Goal: Task Accomplishment & Management: Manage account settings

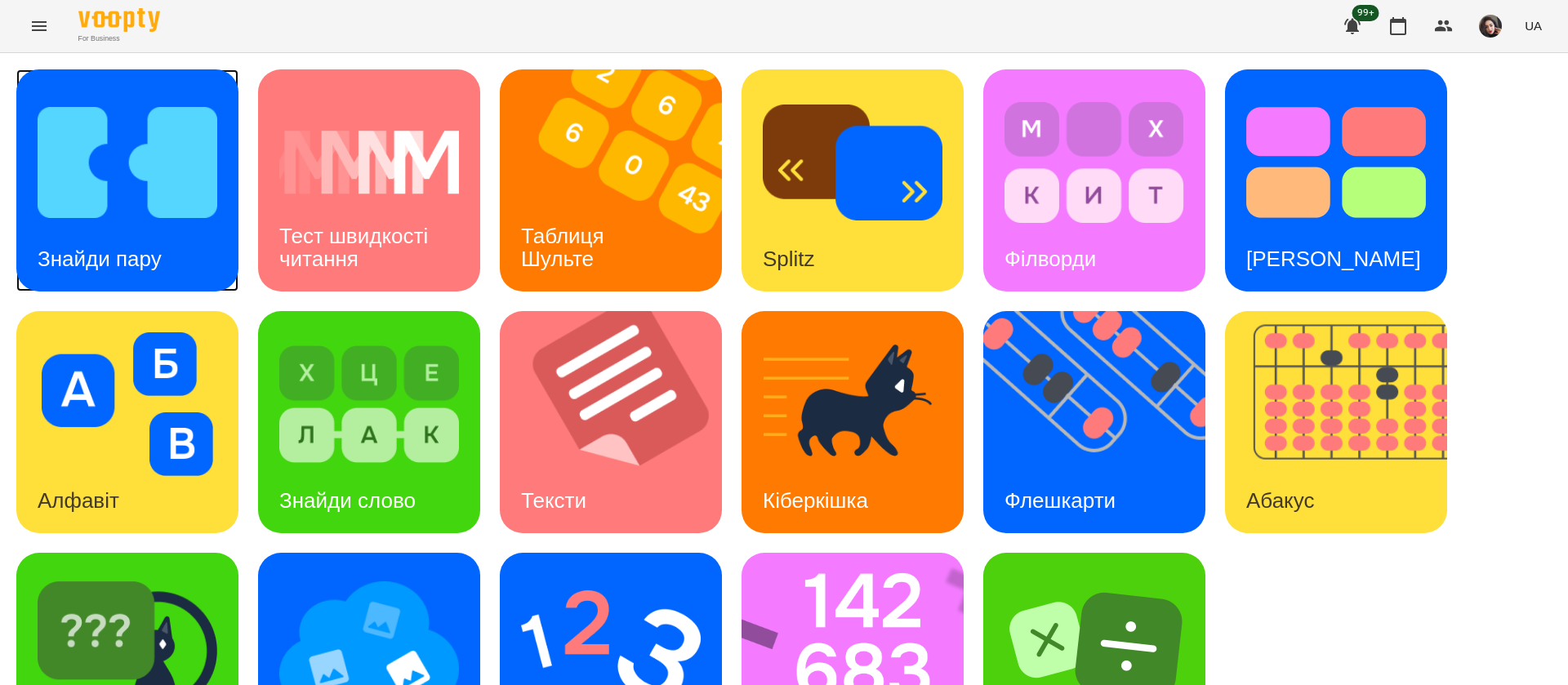
click at [186, 205] on img at bounding box center [127, 162] width 180 height 143
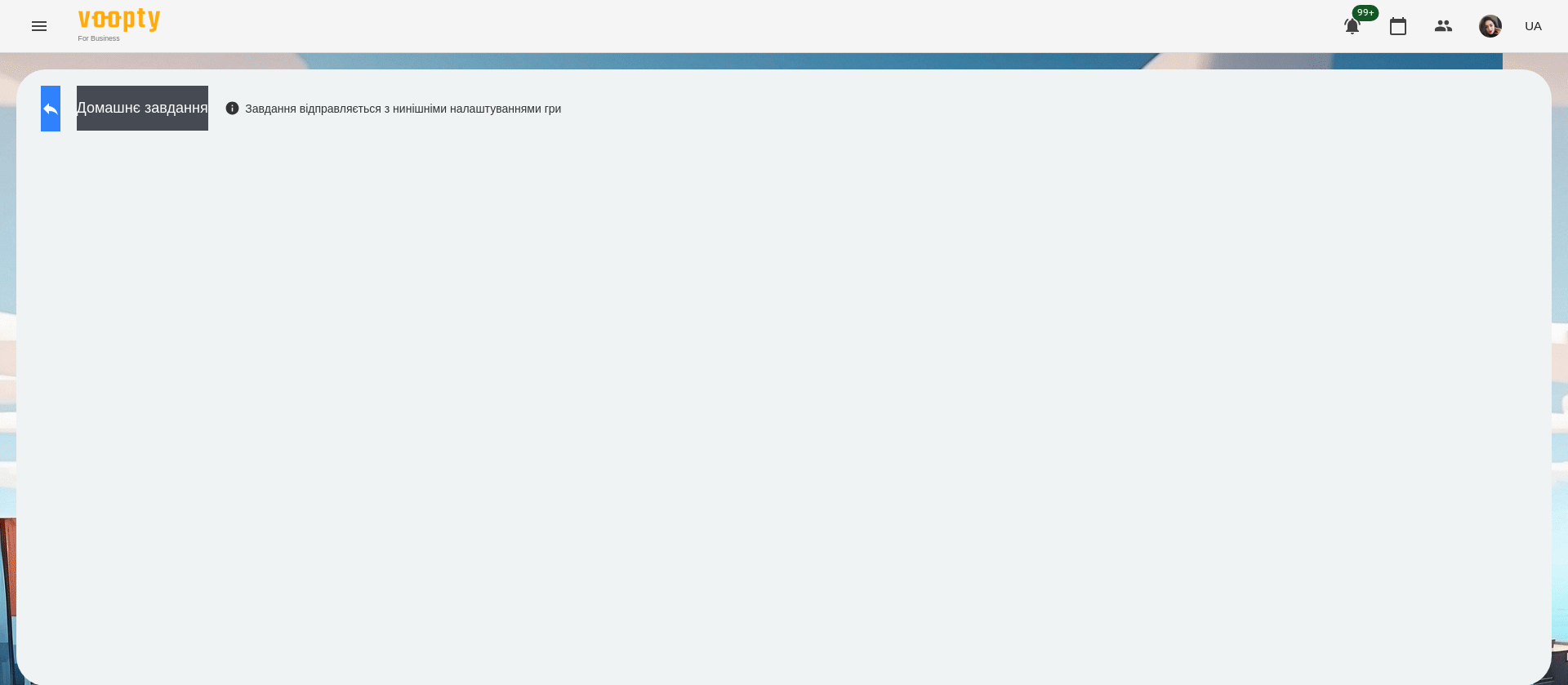
click at [54, 104] on button at bounding box center [51, 109] width 20 height 46
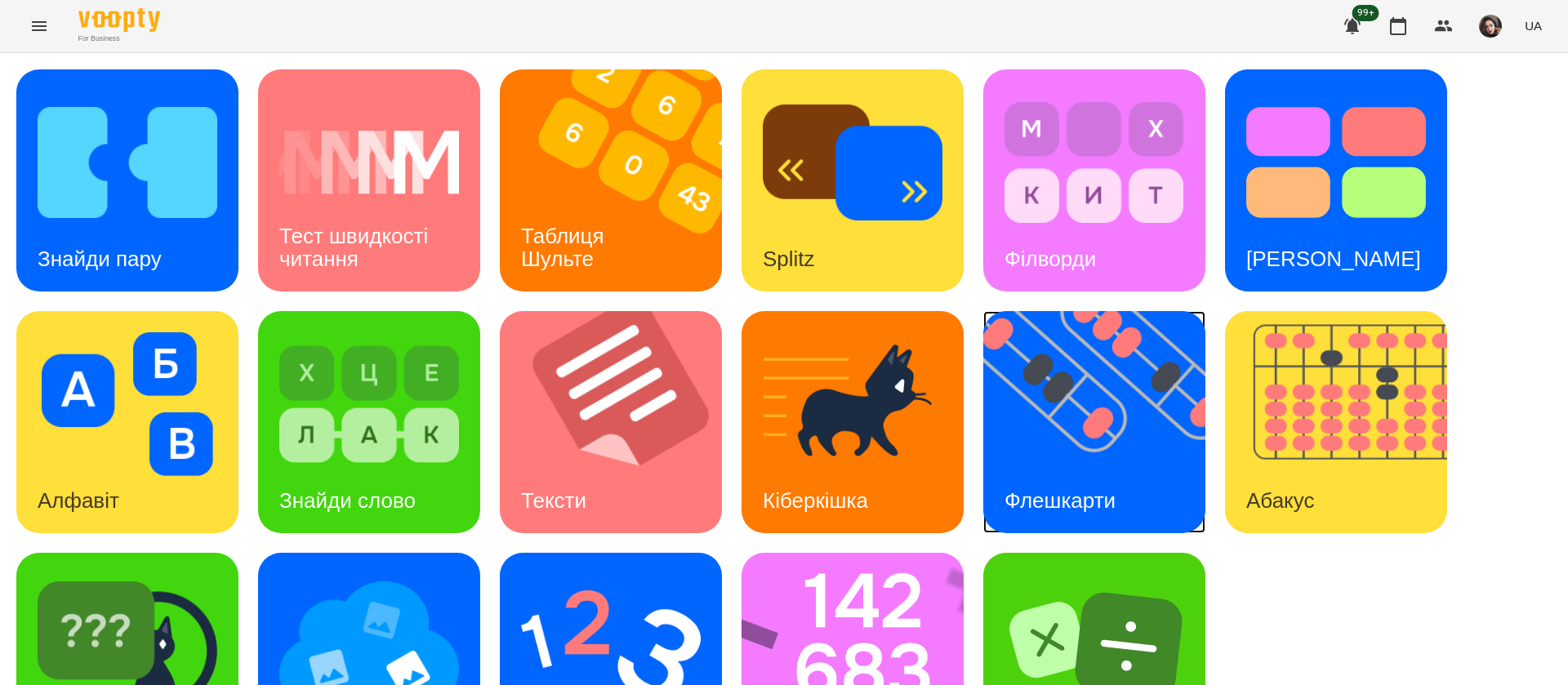
click at [1042, 433] on img at bounding box center [1104, 421] width 242 height 222
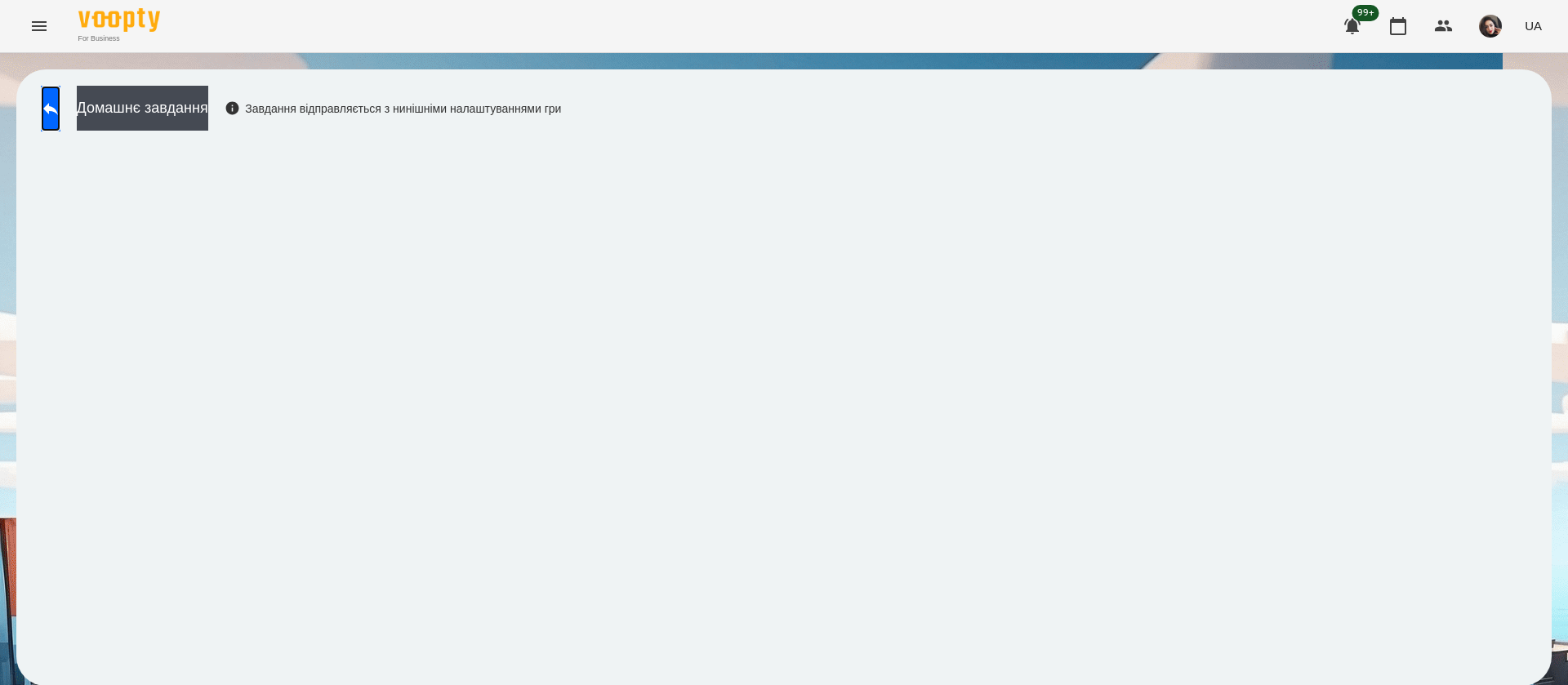
click at [46, 86] on link at bounding box center [51, 109] width 20 height 46
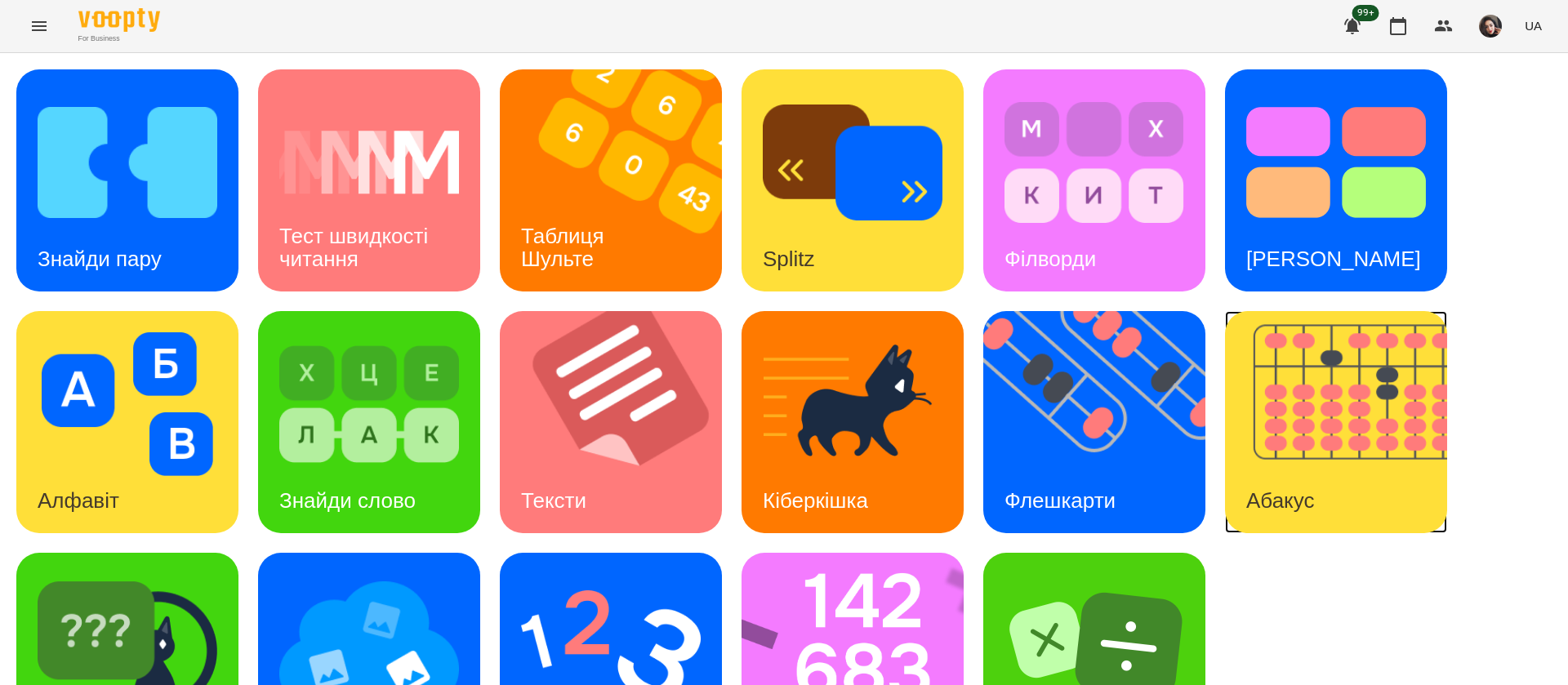
click at [1247, 418] on img at bounding box center [1345, 421] width 242 height 222
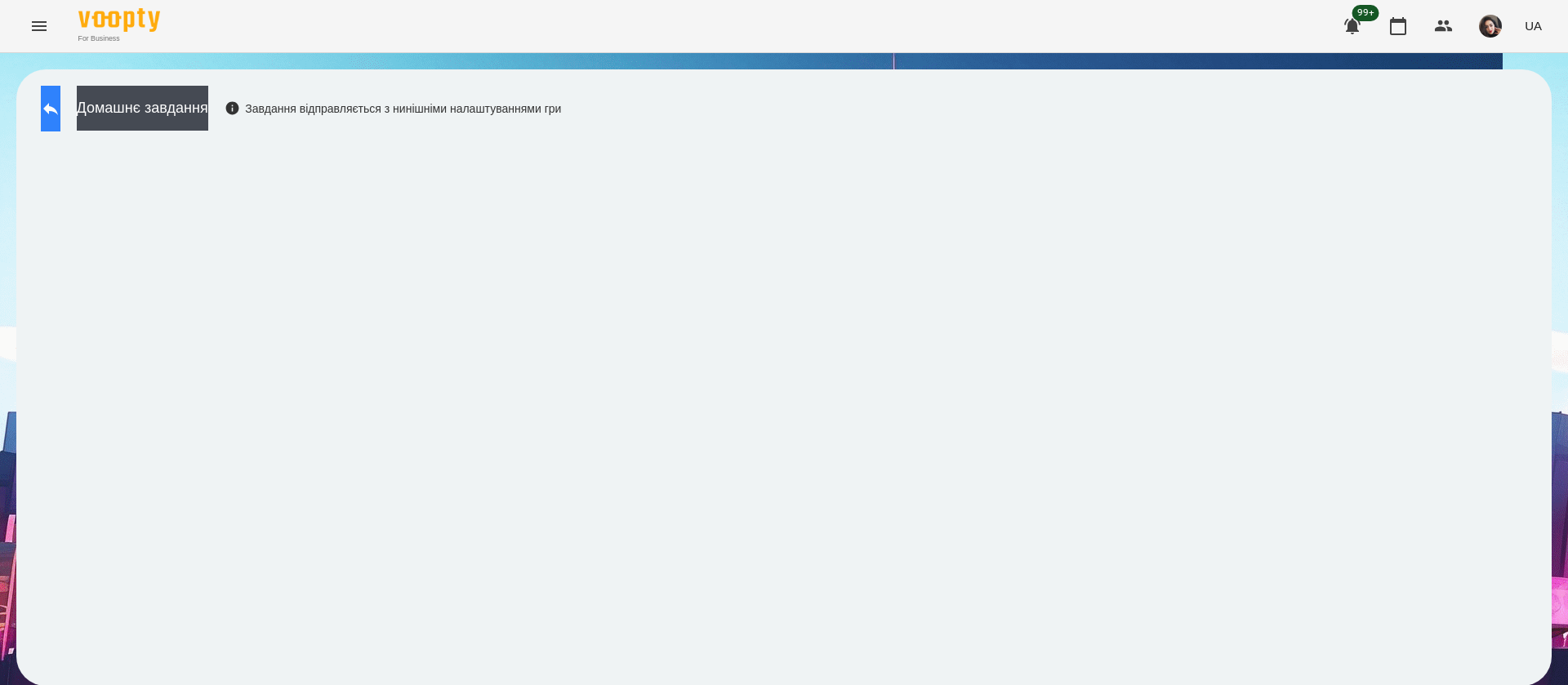
click at [53, 111] on button at bounding box center [51, 109] width 20 height 46
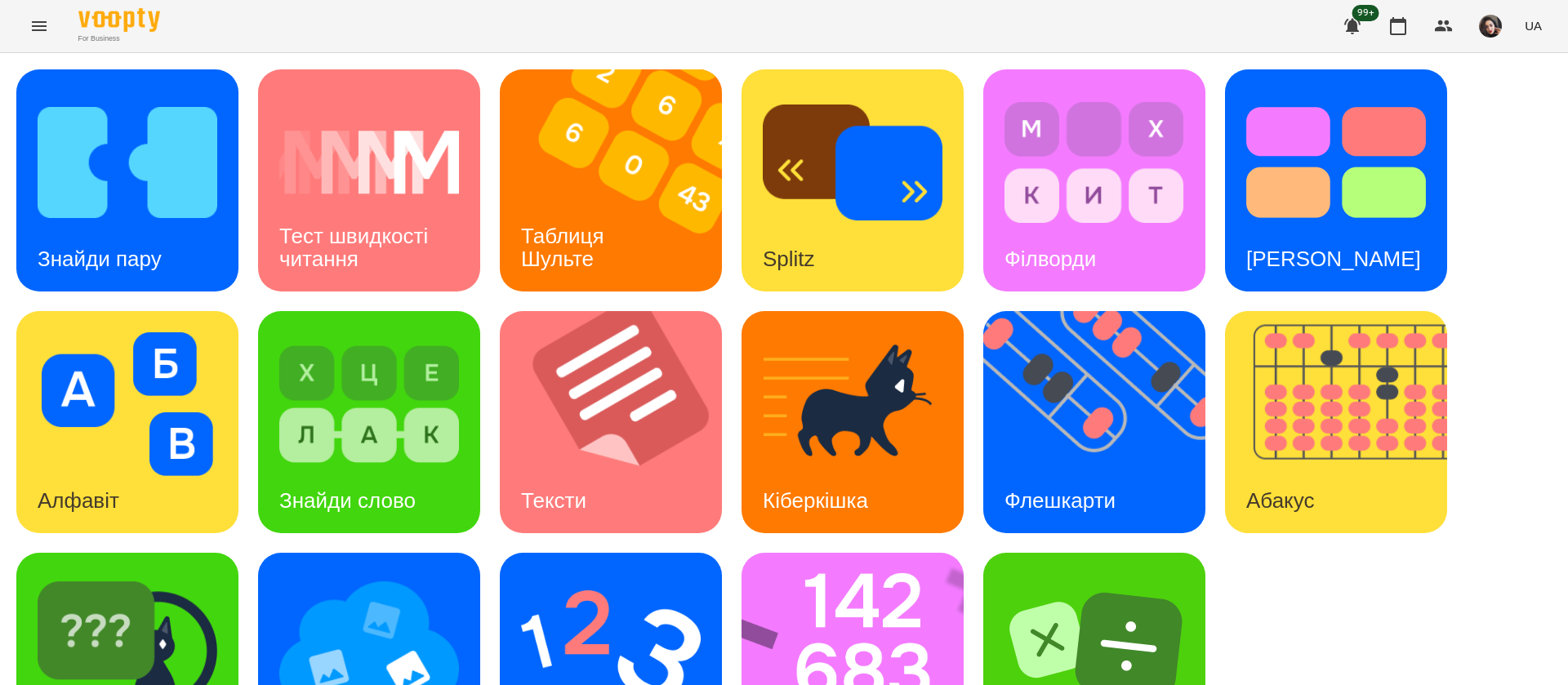
scroll to position [106, 0]
click at [844, 552] on img at bounding box center [863, 663] width 243 height 222
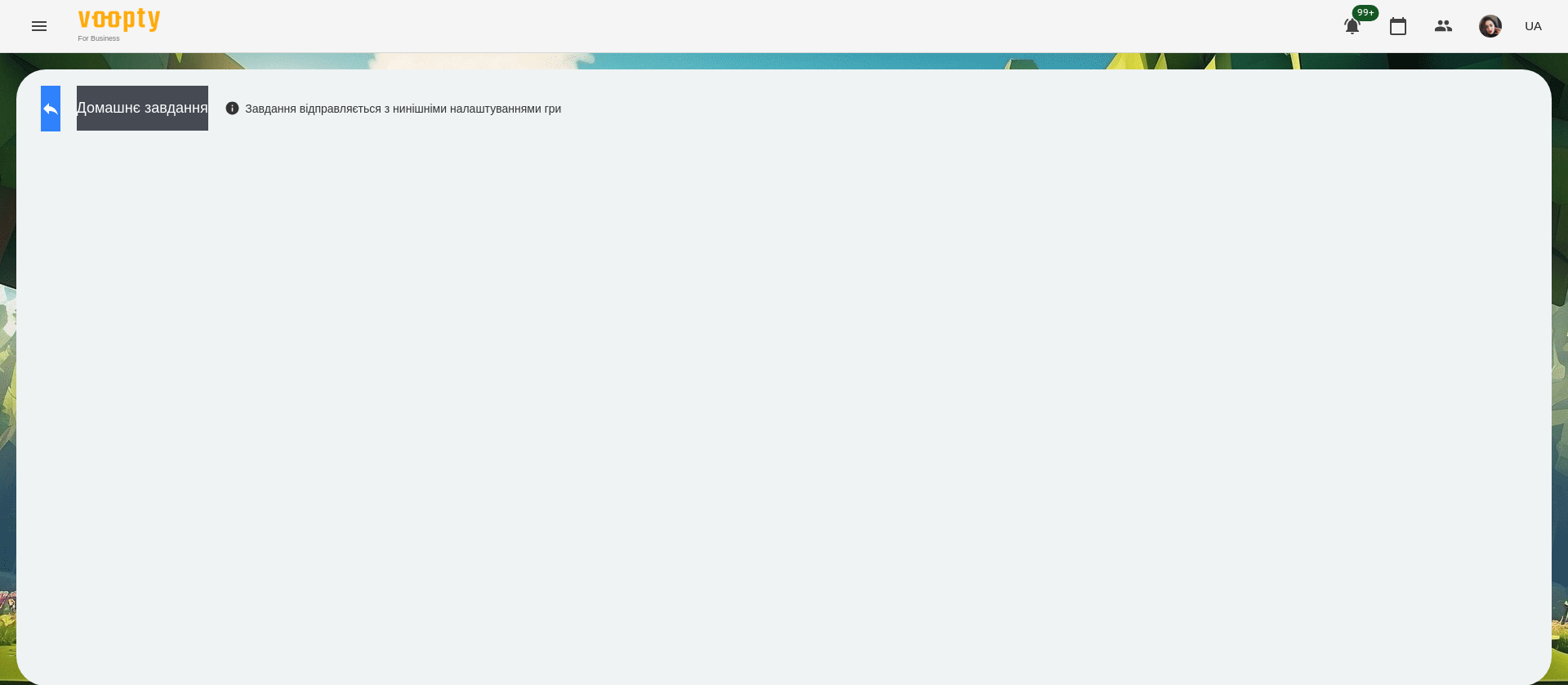
click at [61, 119] on button at bounding box center [51, 109] width 20 height 46
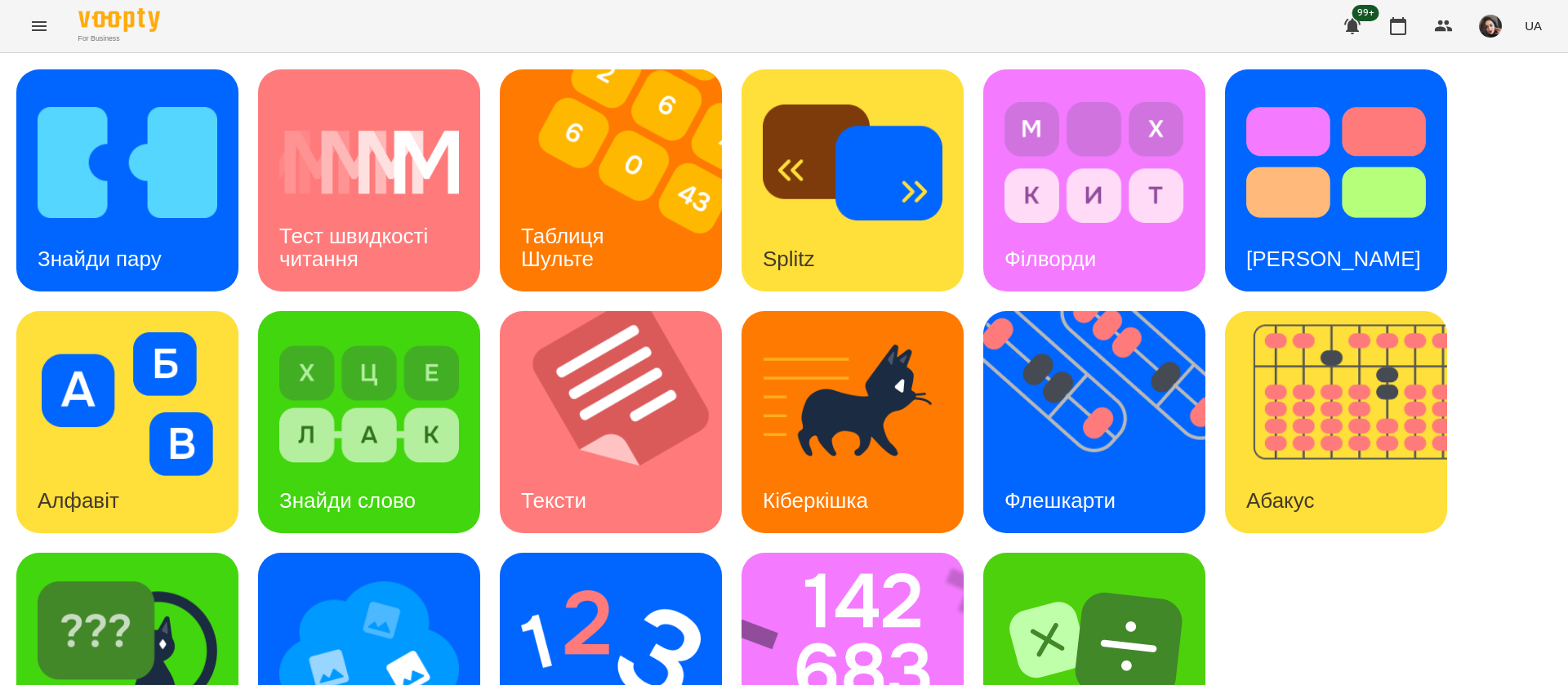
scroll to position [106, 0]
click at [390, 574] on img at bounding box center [369, 645] width 180 height 143
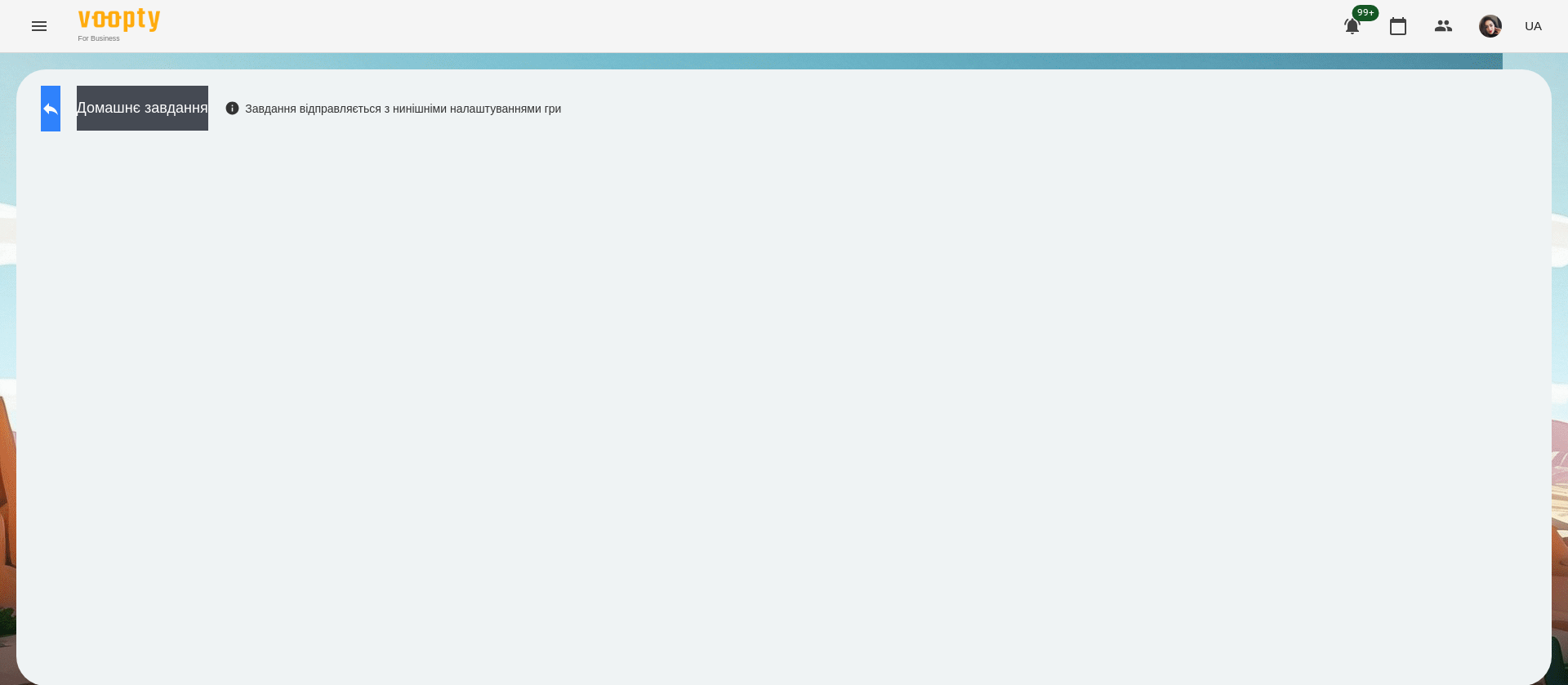
click at [59, 111] on icon at bounding box center [51, 109] width 20 height 20
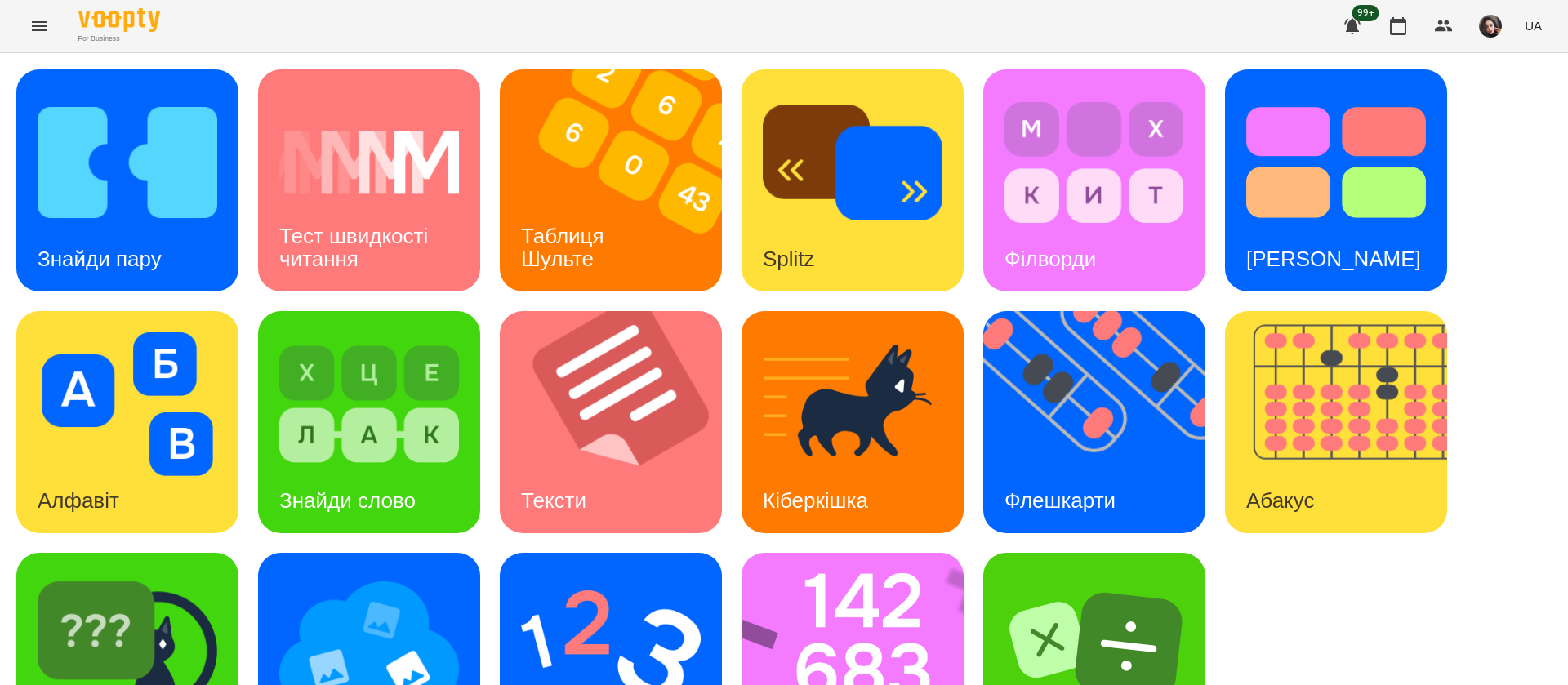
scroll to position [106, 0]
click at [623, 574] on img at bounding box center [610, 645] width 180 height 143
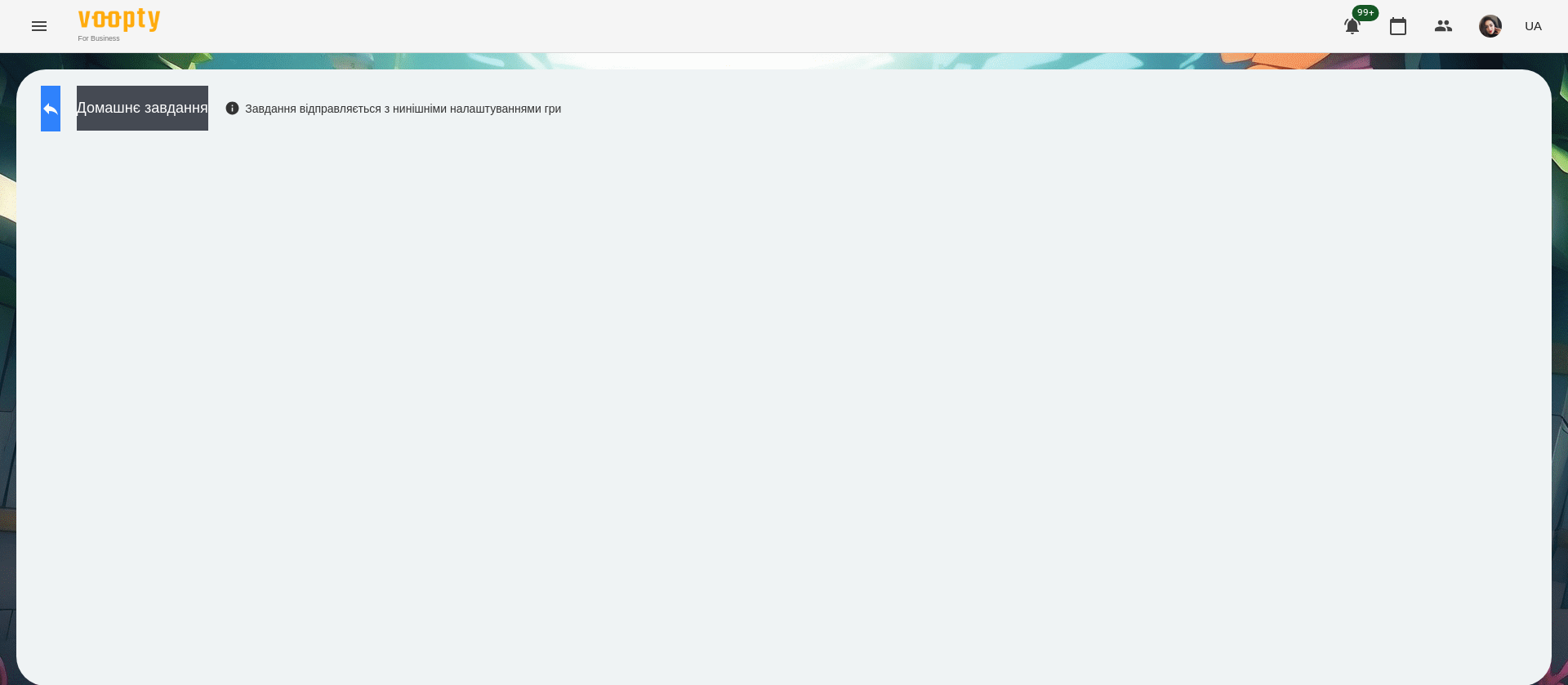
click at [61, 103] on icon at bounding box center [51, 109] width 20 height 20
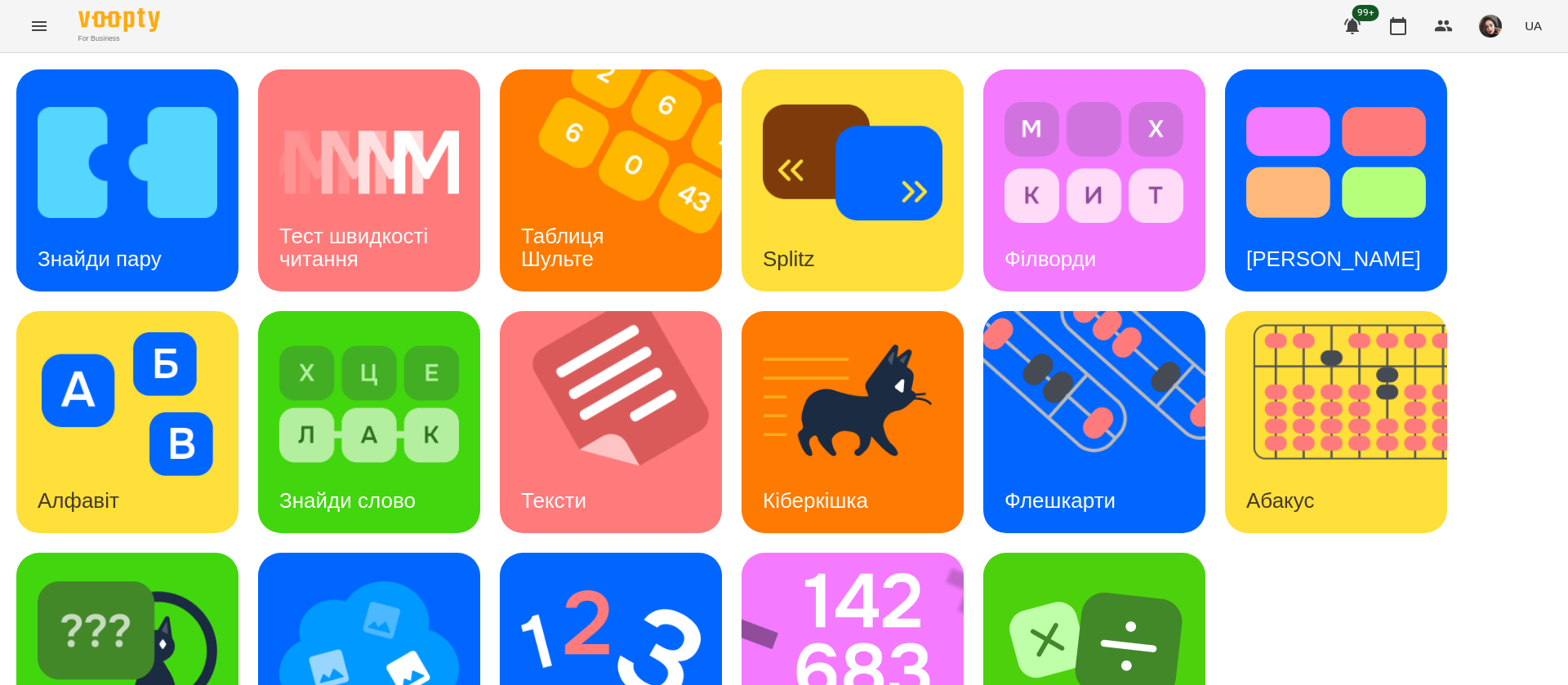
scroll to position [106, 0]
click at [838, 584] on img at bounding box center [863, 663] width 243 height 222
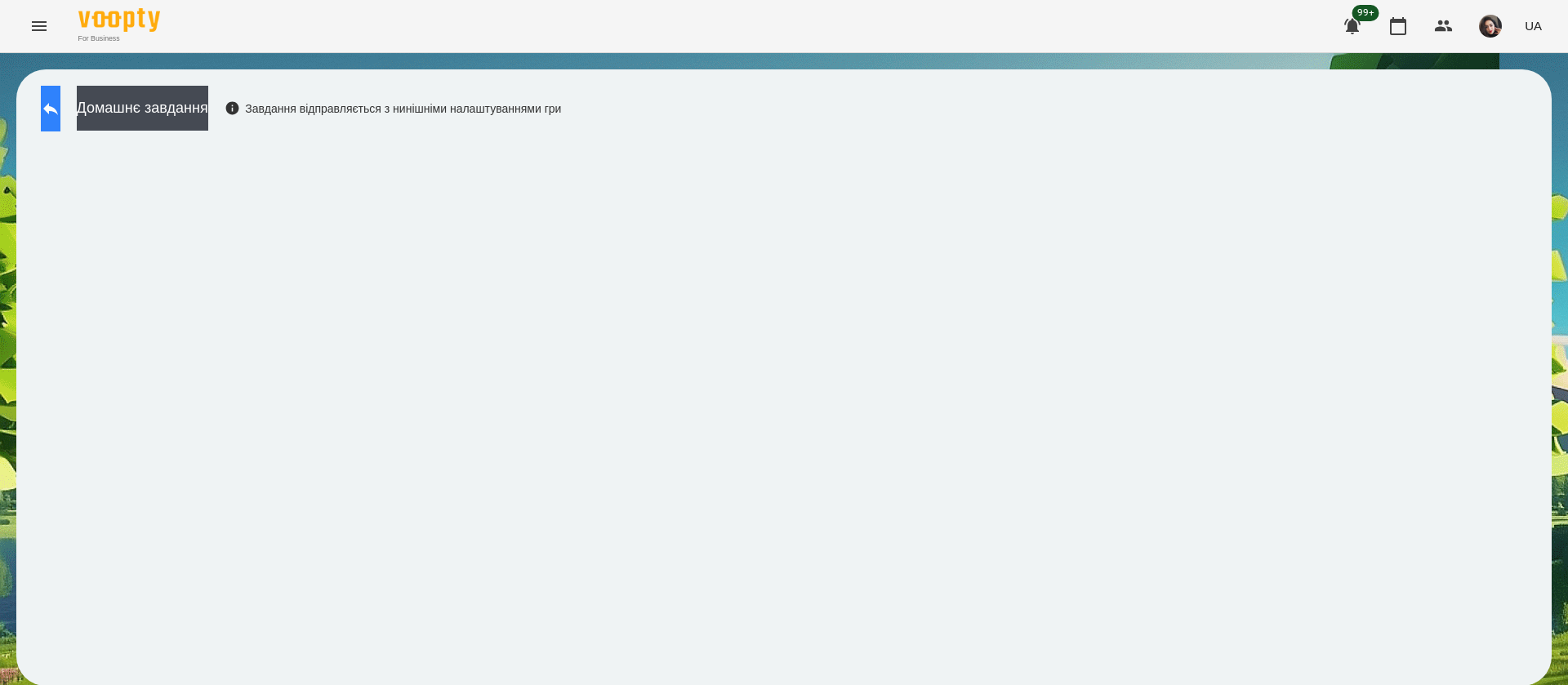
click at [60, 118] on button at bounding box center [51, 109] width 20 height 46
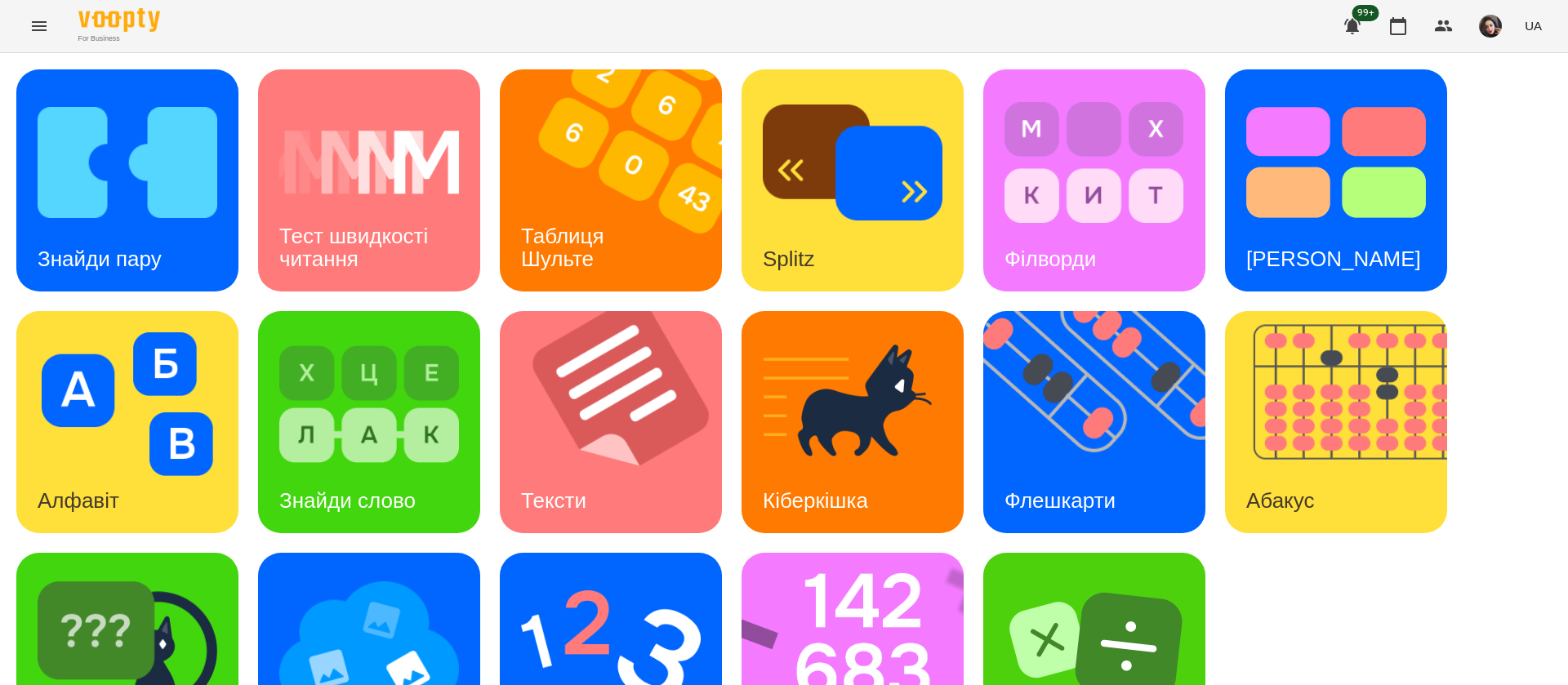
scroll to position [106, 0]
click at [186, 574] on img at bounding box center [127, 645] width 180 height 143
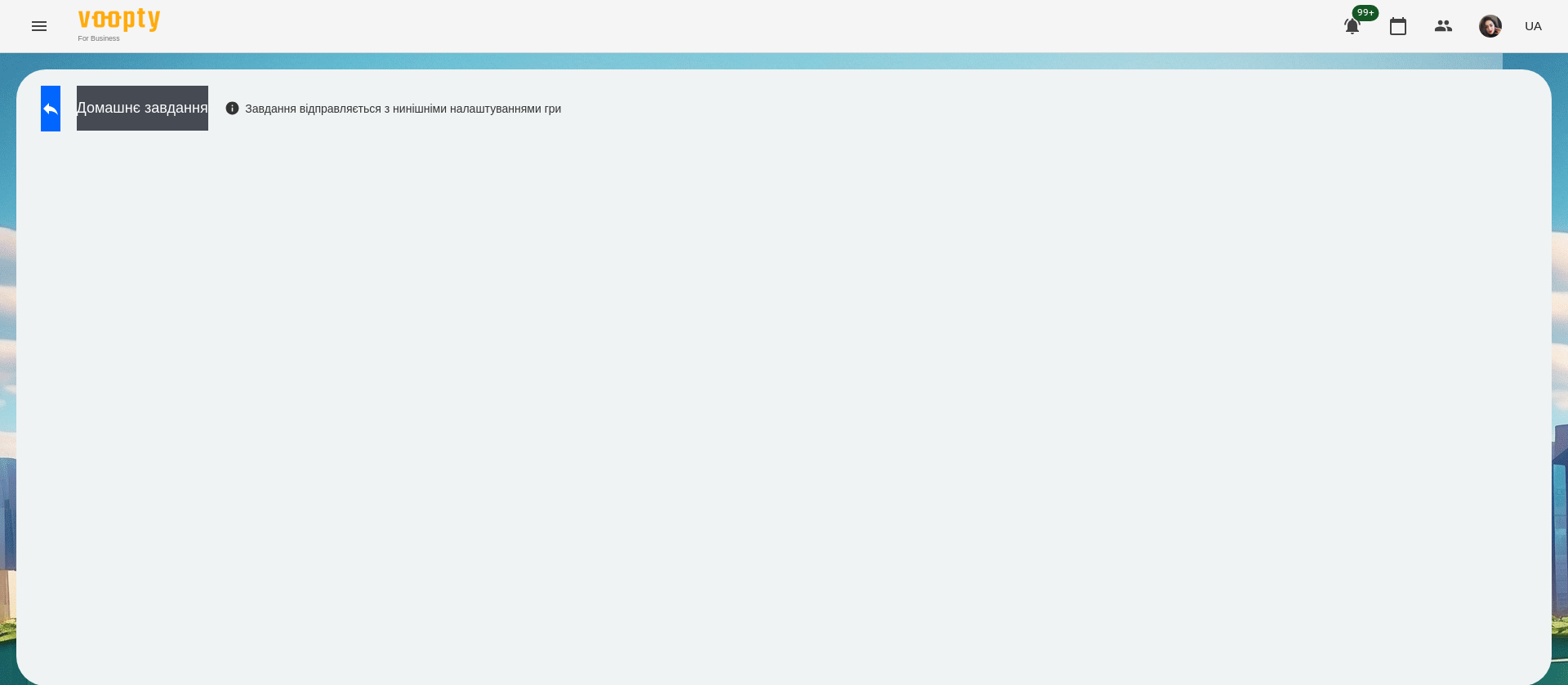
scroll to position [1, 0]
click at [61, 130] on button at bounding box center [51, 109] width 20 height 46
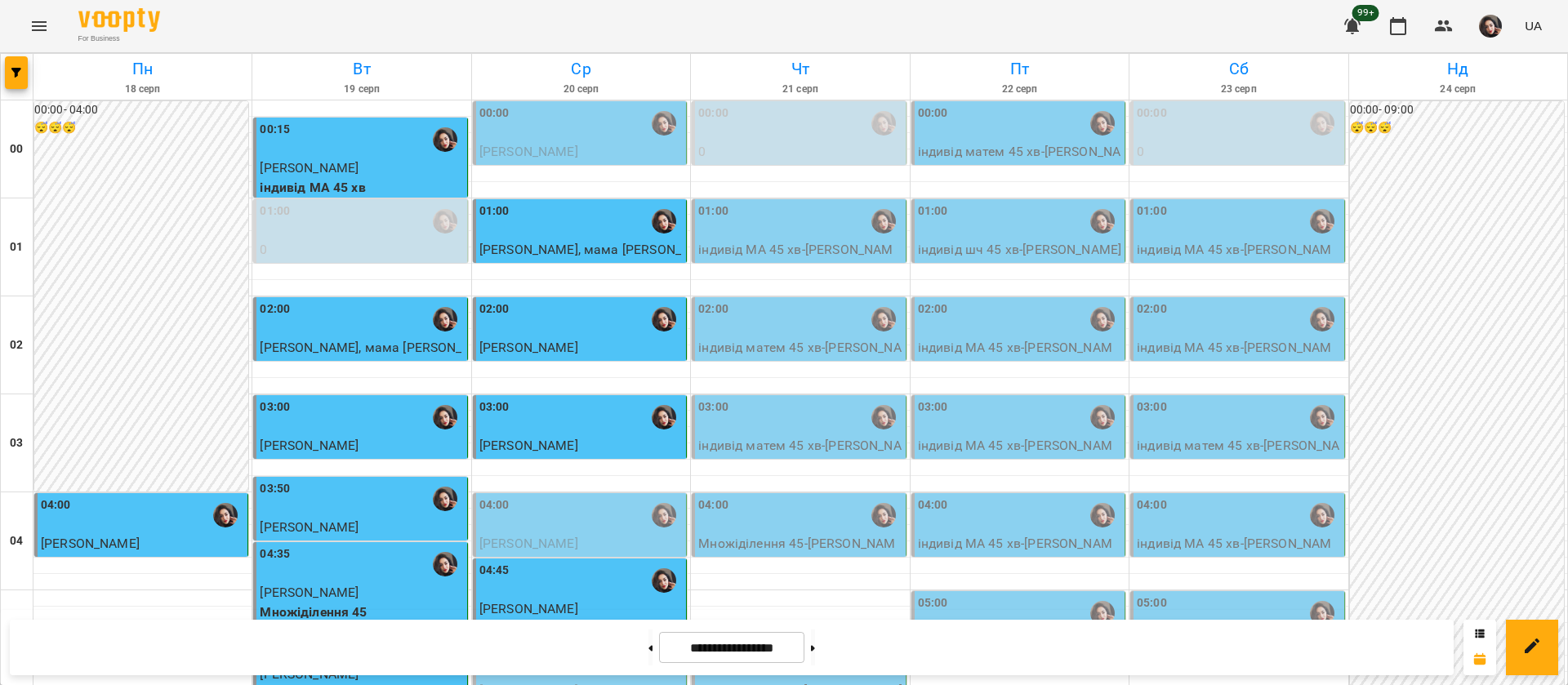
click at [796, 251] on p "індивід МА 45 хв - Матвій Васильєв, мама Наталія" at bounding box center [799, 258] width 203 height 38
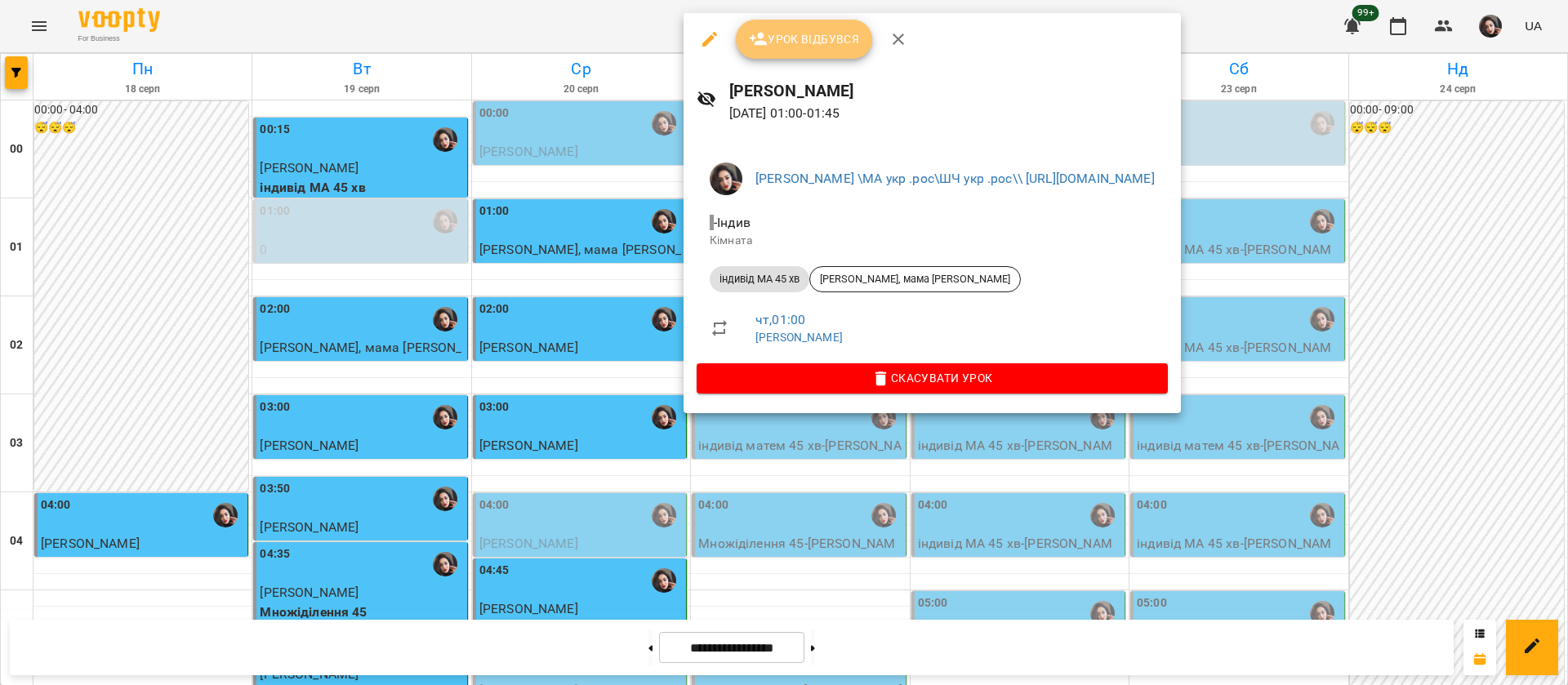
click at [787, 51] on button "Урок відбувся" at bounding box center [804, 39] width 138 height 39
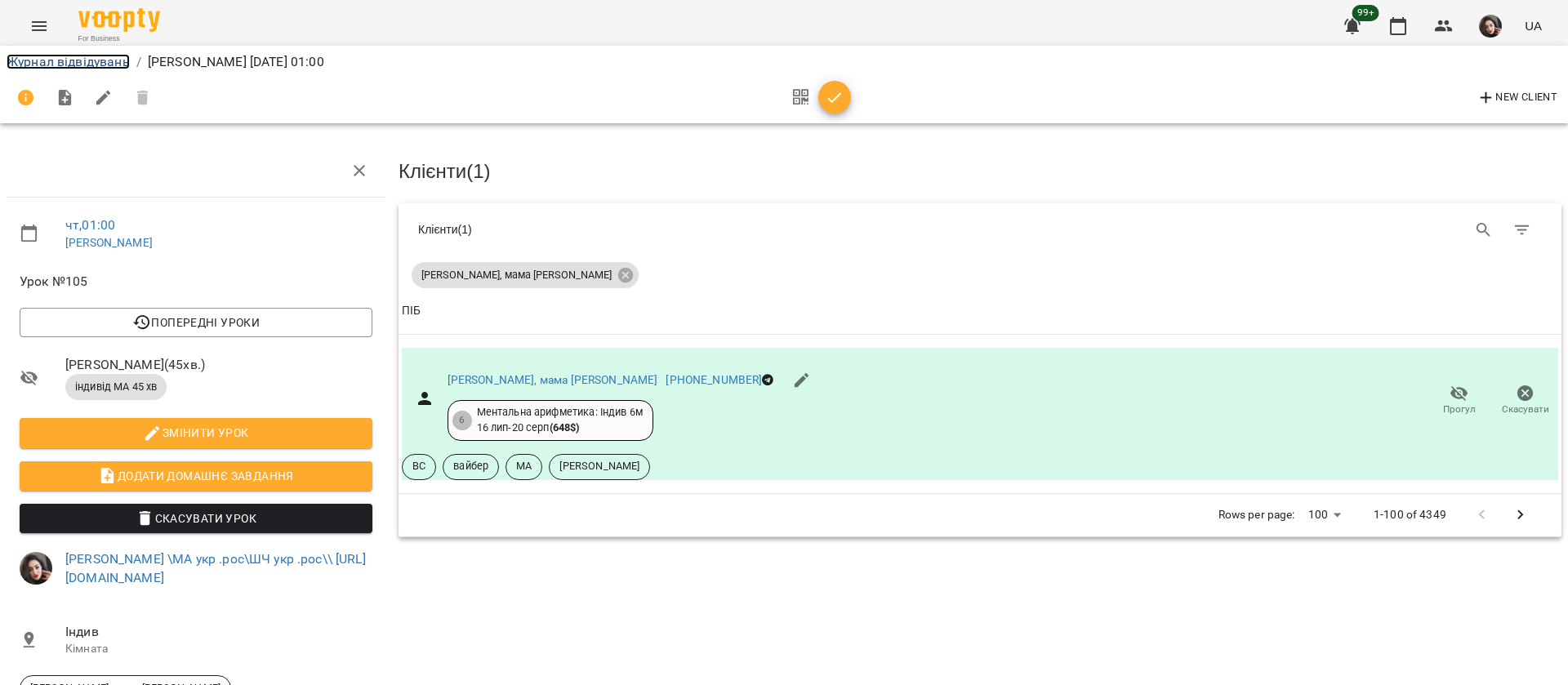
click at [64, 64] on link "Журнал відвідувань" at bounding box center [68, 62] width 124 height 16
